Goal: Task Accomplishment & Management: Use online tool/utility

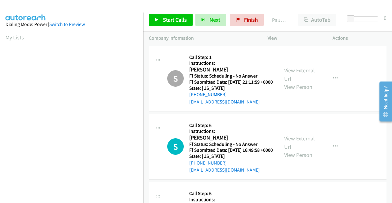
click at [309, 149] on link "View External Url" at bounding box center [299, 142] width 31 height 15
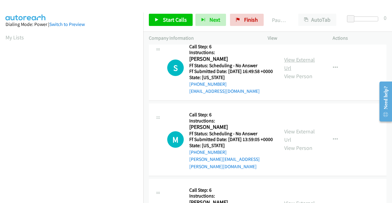
scroll to position [92, 0]
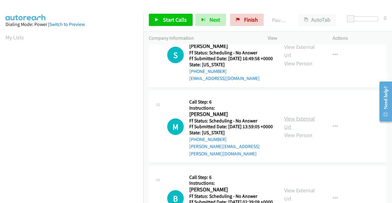
click at [303, 130] on link "View External Url" at bounding box center [299, 122] width 31 height 15
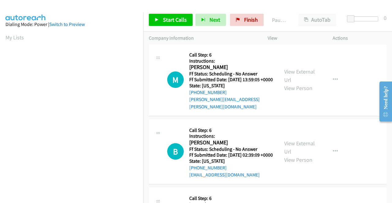
scroll to position [153, 0]
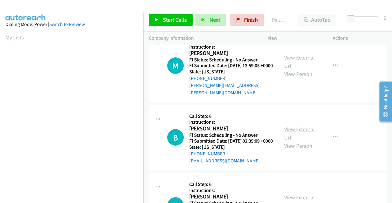
click at [286, 141] on link "View External Url" at bounding box center [299, 133] width 31 height 15
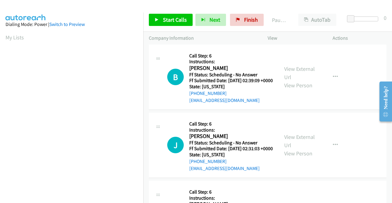
scroll to position [214, 0]
click at [291, 148] on link "View External Url" at bounding box center [299, 140] width 31 height 15
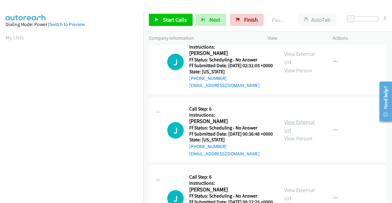
scroll to position [306, 0]
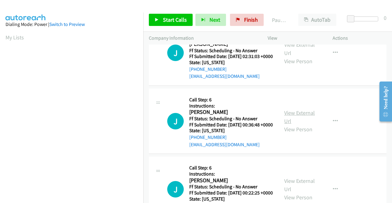
click at [288, 125] on link "View External Url" at bounding box center [299, 117] width 31 height 15
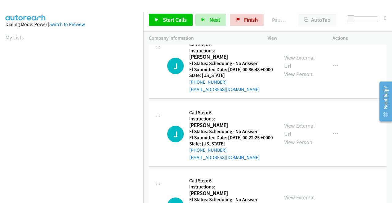
scroll to position [367, 0]
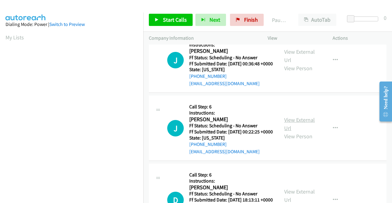
click at [292, 132] on link "View External Url" at bounding box center [299, 124] width 31 height 15
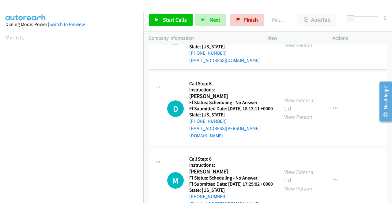
scroll to position [459, 0]
click at [293, 112] on link "View External Url" at bounding box center [299, 104] width 31 height 15
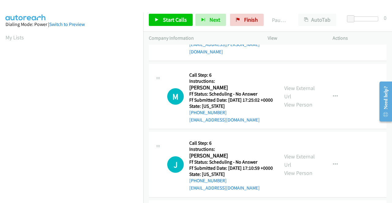
scroll to position [551, 0]
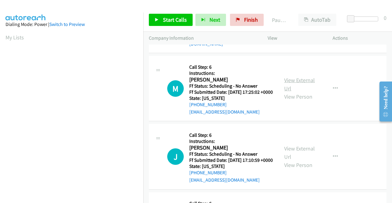
click at [289, 92] on link "View External Url" at bounding box center [299, 84] width 31 height 15
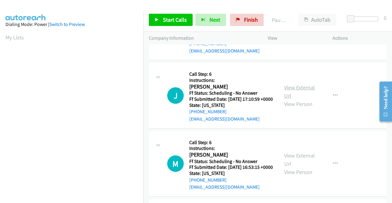
click at [294, 99] on link "View External Url" at bounding box center [299, 91] width 31 height 15
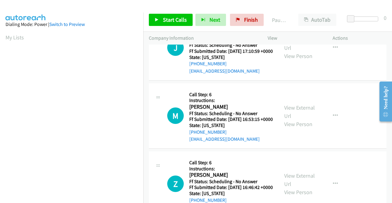
scroll to position [673, 0]
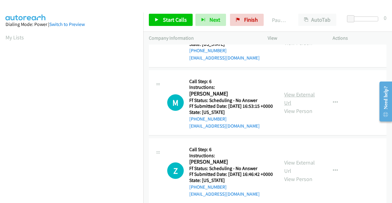
click at [290, 106] on link "View External Url" at bounding box center [299, 98] width 31 height 15
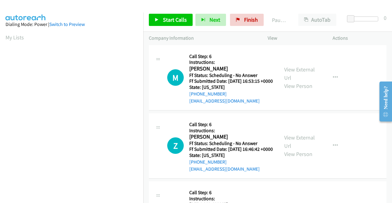
scroll to position [734, 0]
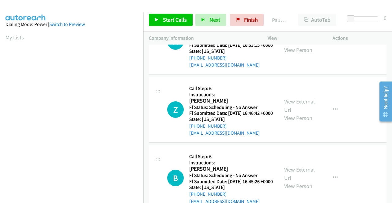
click at [298, 113] on link "View External Url" at bounding box center [299, 105] width 31 height 15
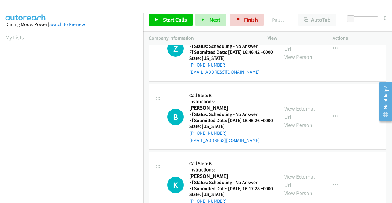
scroll to position [826, 0]
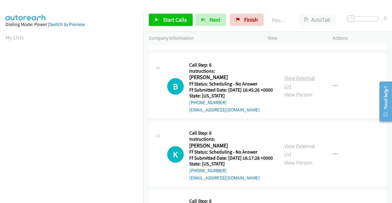
click at [293, 90] on link "View External Url" at bounding box center [299, 82] width 31 height 15
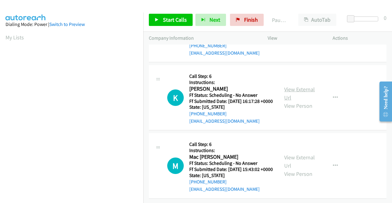
scroll to position [918, 0]
click at [292, 101] on link "View External Url" at bounding box center [299, 93] width 31 height 15
click at [292, 154] on link "View External Url" at bounding box center [299, 161] width 31 height 15
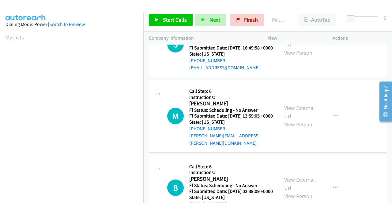
scroll to position [0, 0]
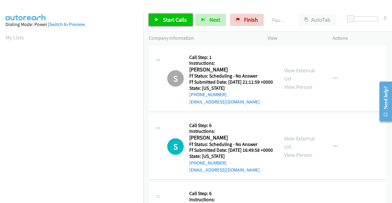
click at [177, 20] on span "Start Calls" at bounding box center [175, 19] width 24 height 7
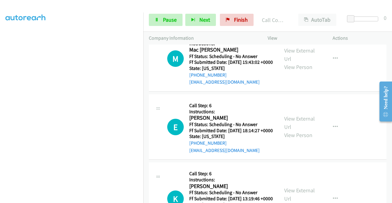
scroll to position [1175, 0]
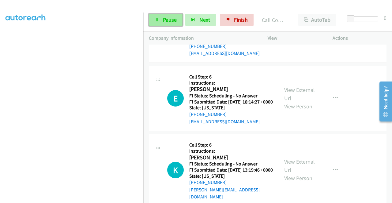
click at [164, 18] on span "Pause" at bounding box center [170, 19] width 14 height 7
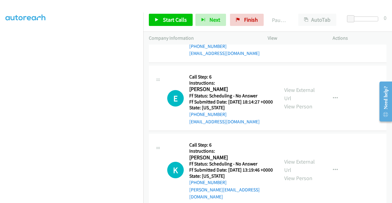
scroll to position [1206, 0]
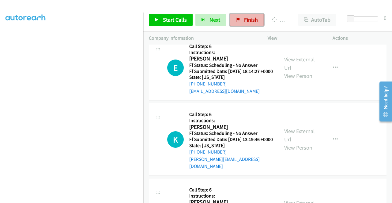
click at [244, 16] on span "Finish" at bounding box center [251, 19] width 14 height 7
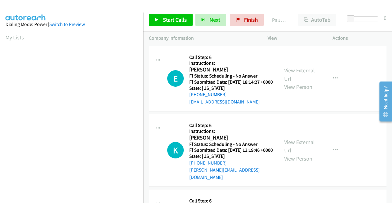
click at [309, 75] on link "View External Url" at bounding box center [299, 74] width 31 height 15
click at [292, 150] on link "View External Url" at bounding box center [299, 146] width 31 height 15
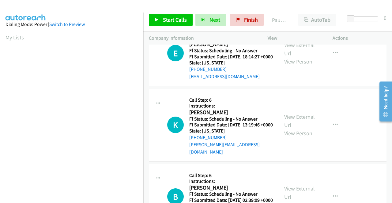
scroll to position [92, 0]
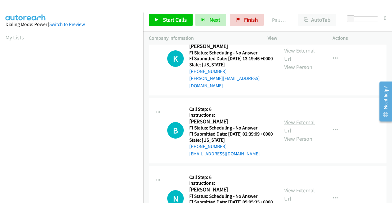
click at [288, 129] on link "View External Url" at bounding box center [299, 126] width 31 height 15
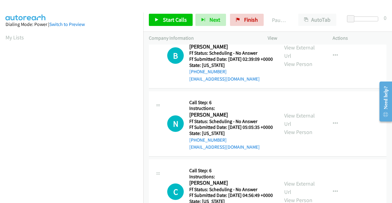
scroll to position [184, 0]
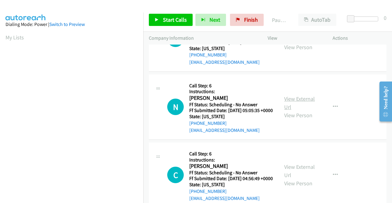
click at [300, 111] on link "View External Url" at bounding box center [299, 102] width 31 height 15
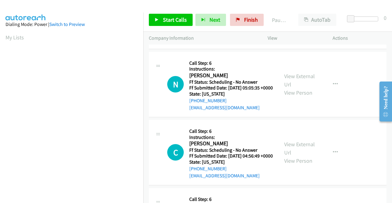
scroll to position [214, 0]
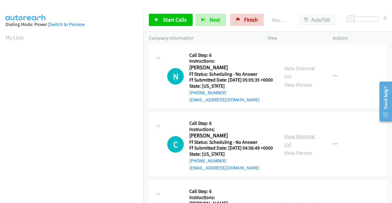
click at [300, 148] on link "View External Url" at bounding box center [299, 140] width 31 height 15
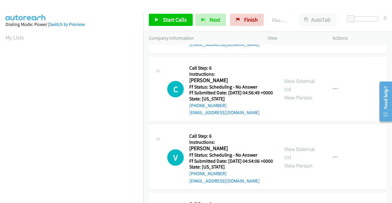
scroll to position [275, 0]
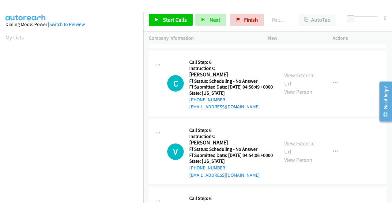
click at [308, 155] on link "View External Url" at bounding box center [299, 147] width 31 height 15
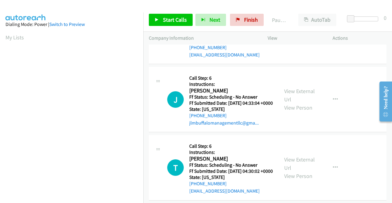
scroll to position [398, 0]
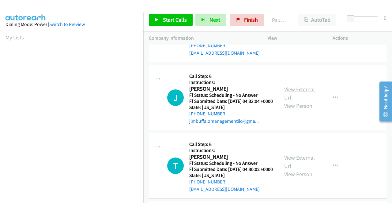
click at [289, 101] on link "View External Url" at bounding box center [299, 93] width 31 height 15
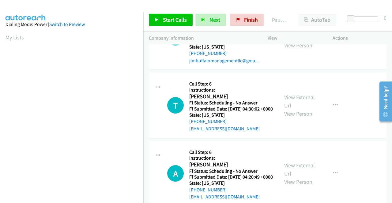
scroll to position [459, 0]
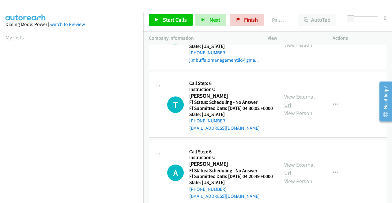
click at [287, 109] on link "View External Url" at bounding box center [299, 100] width 31 height 15
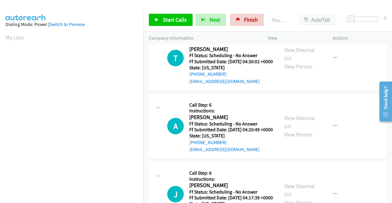
scroll to position [520, 0]
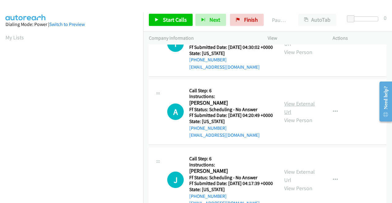
click at [301, 116] on link "View External Url" at bounding box center [299, 107] width 31 height 15
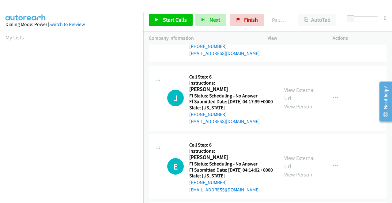
scroll to position [612, 0]
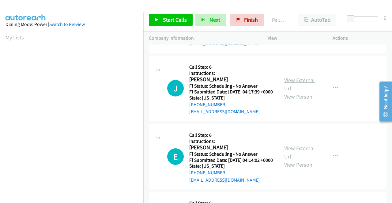
click at [288, 92] on link "View External Url" at bounding box center [299, 84] width 31 height 15
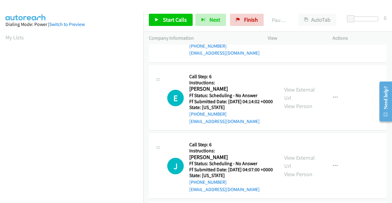
scroll to position [673, 0]
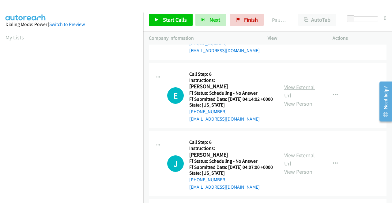
click at [292, 99] on link "View External Url" at bounding box center [299, 91] width 31 height 15
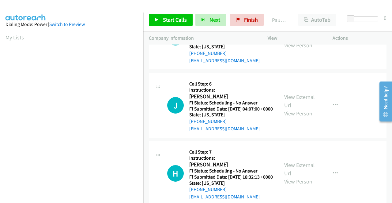
scroll to position [734, 0]
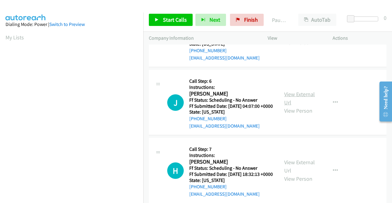
click at [294, 106] on link "View External Url" at bounding box center [299, 98] width 31 height 15
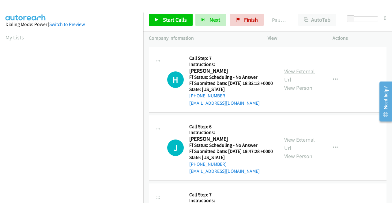
scroll to position [826, 0]
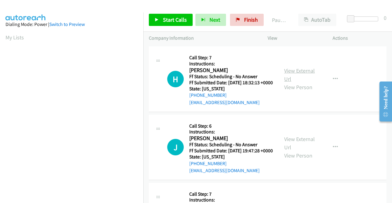
click at [294, 83] on link "View External Url" at bounding box center [299, 74] width 31 height 15
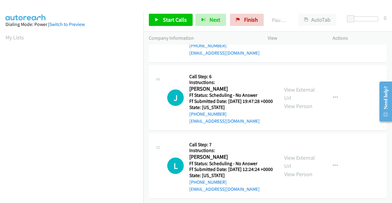
scroll to position [887, 0]
click at [295, 102] on link "View External Url" at bounding box center [299, 93] width 31 height 15
click at [299, 154] on link "View External Url" at bounding box center [299, 161] width 31 height 15
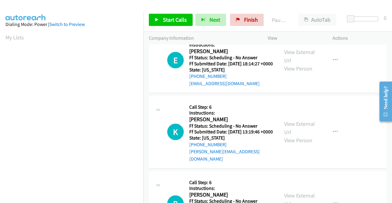
scroll to position [0, 0]
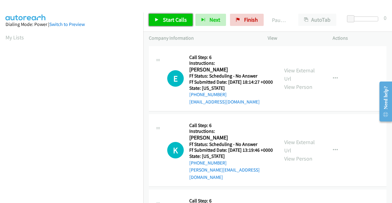
click at [173, 18] on span "Start Calls" at bounding box center [175, 19] width 24 height 7
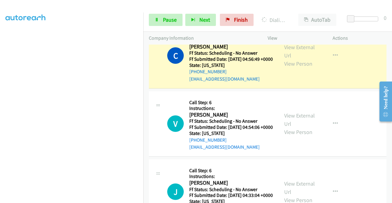
scroll to position [367, 0]
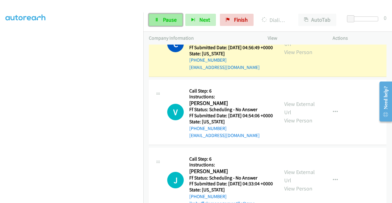
click at [169, 23] on span "Pause" at bounding box center [170, 19] width 14 height 7
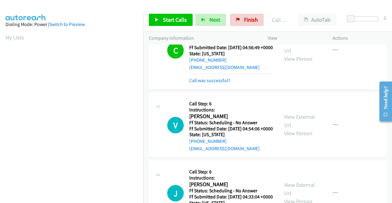
scroll to position [139, 0]
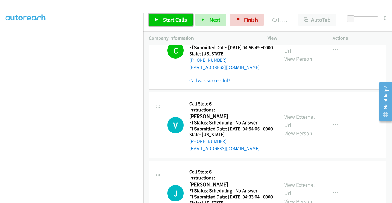
click at [172, 19] on span "Start Calls" at bounding box center [175, 19] width 24 height 7
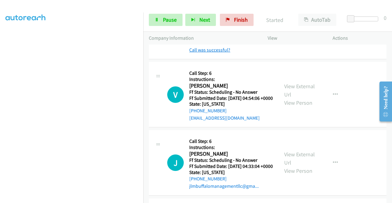
click at [215, 53] on link "Call was successful?" at bounding box center [209, 50] width 41 height 6
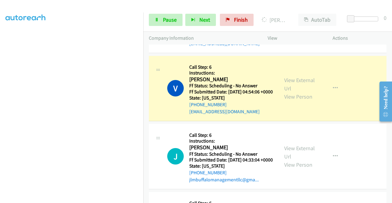
scroll to position [422, 0]
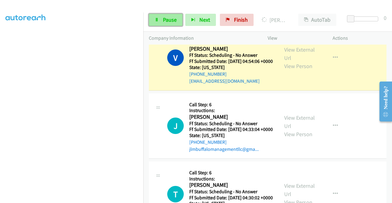
click at [176, 16] on link "Pause" at bounding box center [166, 20] width 34 height 12
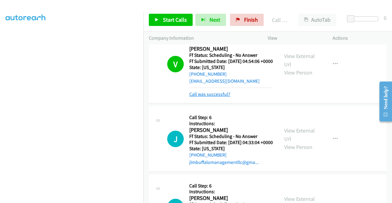
click at [221, 97] on link "Call was successful?" at bounding box center [209, 94] width 41 height 6
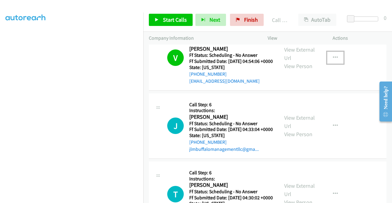
click at [333, 60] on icon "button" at bounding box center [335, 57] width 5 height 5
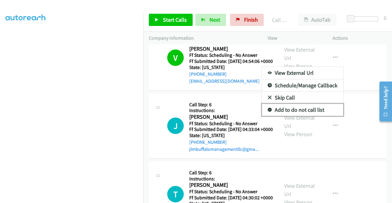
click at [303, 116] on link "Add to do not call list" at bounding box center [302, 110] width 81 height 12
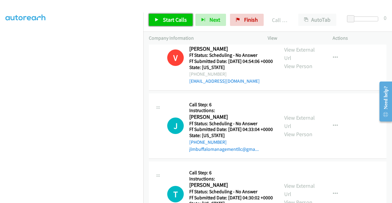
click at [176, 21] on span "Start Calls" at bounding box center [175, 19] width 24 height 7
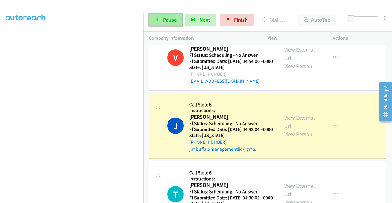
click at [176, 21] on link "Pause" at bounding box center [166, 20] width 34 height 12
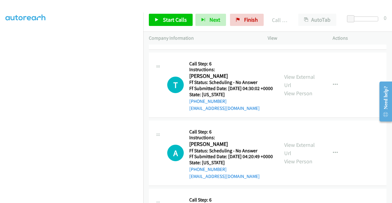
click at [218, 43] on link "Call was successful?" at bounding box center [209, 40] width 41 height 6
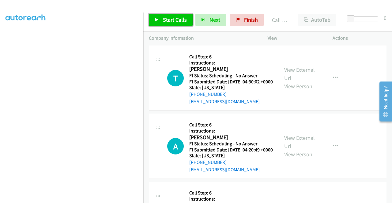
click at [185, 17] on span "Start Calls" at bounding box center [175, 19] width 24 height 7
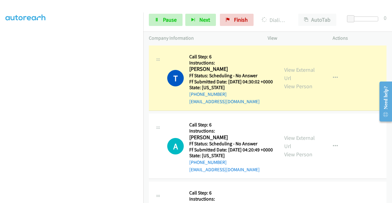
scroll to position [568, 0]
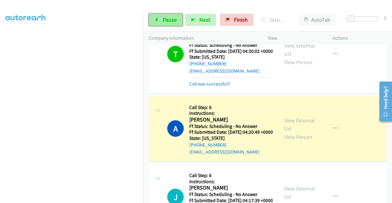
click at [171, 21] on span "Pause" at bounding box center [170, 19] width 14 height 7
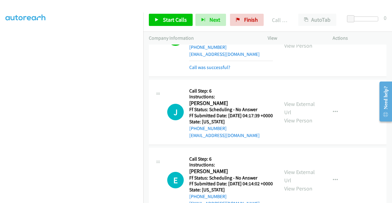
scroll to position [691, 0]
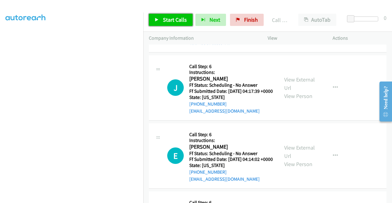
click at [169, 18] on span "Start Calls" at bounding box center [175, 19] width 24 height 7
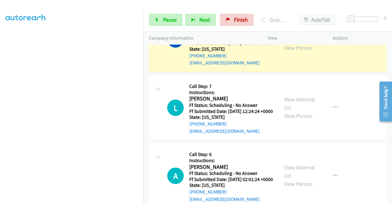
scroll to position [1095, 0]
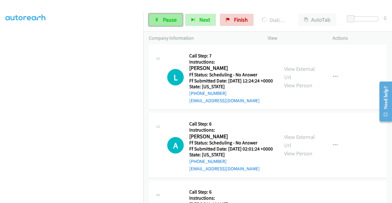
click at [167, 23] on span "Pause" at bounding box center [170, 19] width 14 height 7
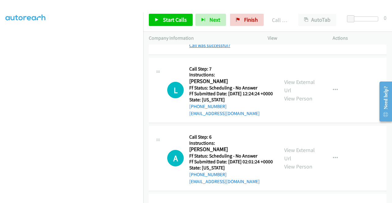
click at [211, 48] on link "Call was successful?" at bounding box center [209, 46] width 41 height 6
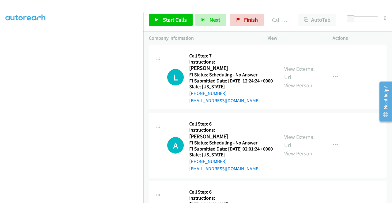
click at [333, 11] on icon "button" at bounding box center [335, 8] width 5 height 5
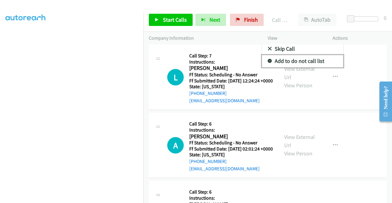
click at [321, 67] on link "Add to do not call list" at bounding box center [302, 61] width 81 height 12
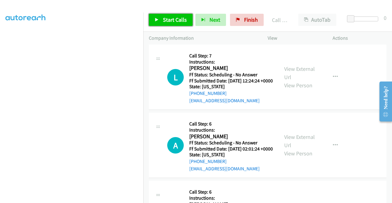
click at [180, 23] on span "Start Calls" at bounding box center [175, 19] width 24 height 7
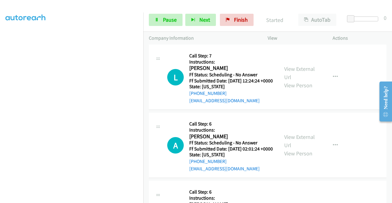
scroll to position [139, 0]
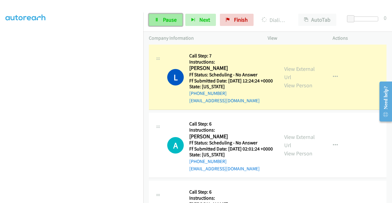
click at [168, 19] on span "Pause" at bounding box center [170, 19] width 14 height 7
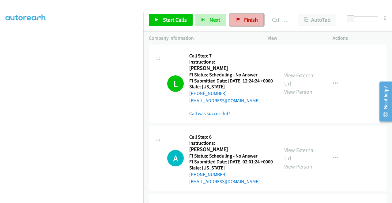
click at [239, 22] on link "Finish" at bounding box center [247, 20] width 34 height 12
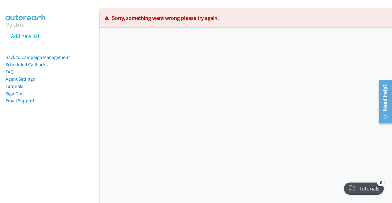
drag, startPoint x: 222, startPoint y: 20, endPoint x: 109, endPoint y: 19, distance: 113.2
click at [109, 19] on p "Sorry, something went wrong please try again." at bounding box center [245, 18] width 281 height 8
copy p "Sorry, something went wrong please try again."
